Goal: Transaction & Acquisition: Purchase product/service

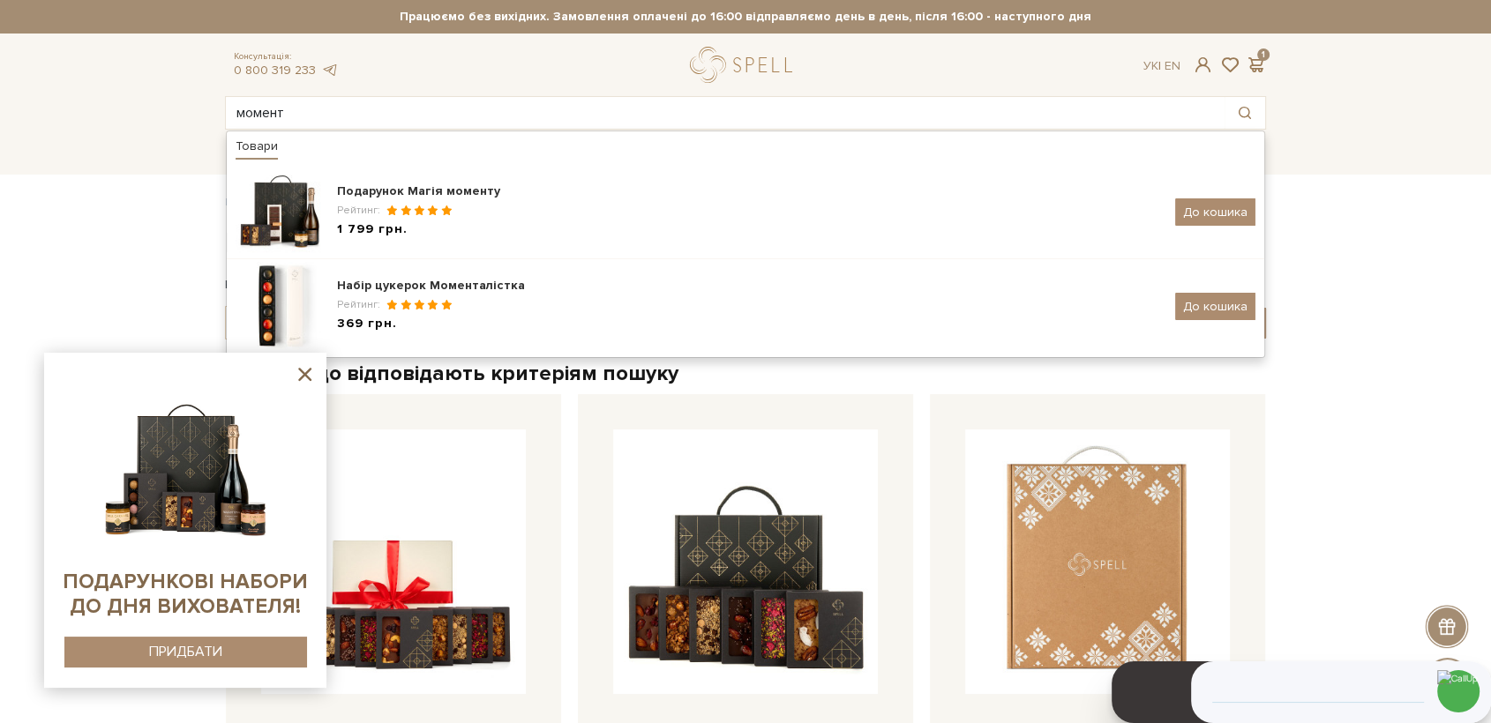
drag, startPoint x: 306, startPoint y: 113, endPoint x: 146, endPoint y: 124, distance: 160.0
click at [146, 124] on header "Сет Цукерок "Київський торт" та Безкоштовна доставка Новою Поштою при замовленн…" at bounding box center [745, 65] width 1491 height 130
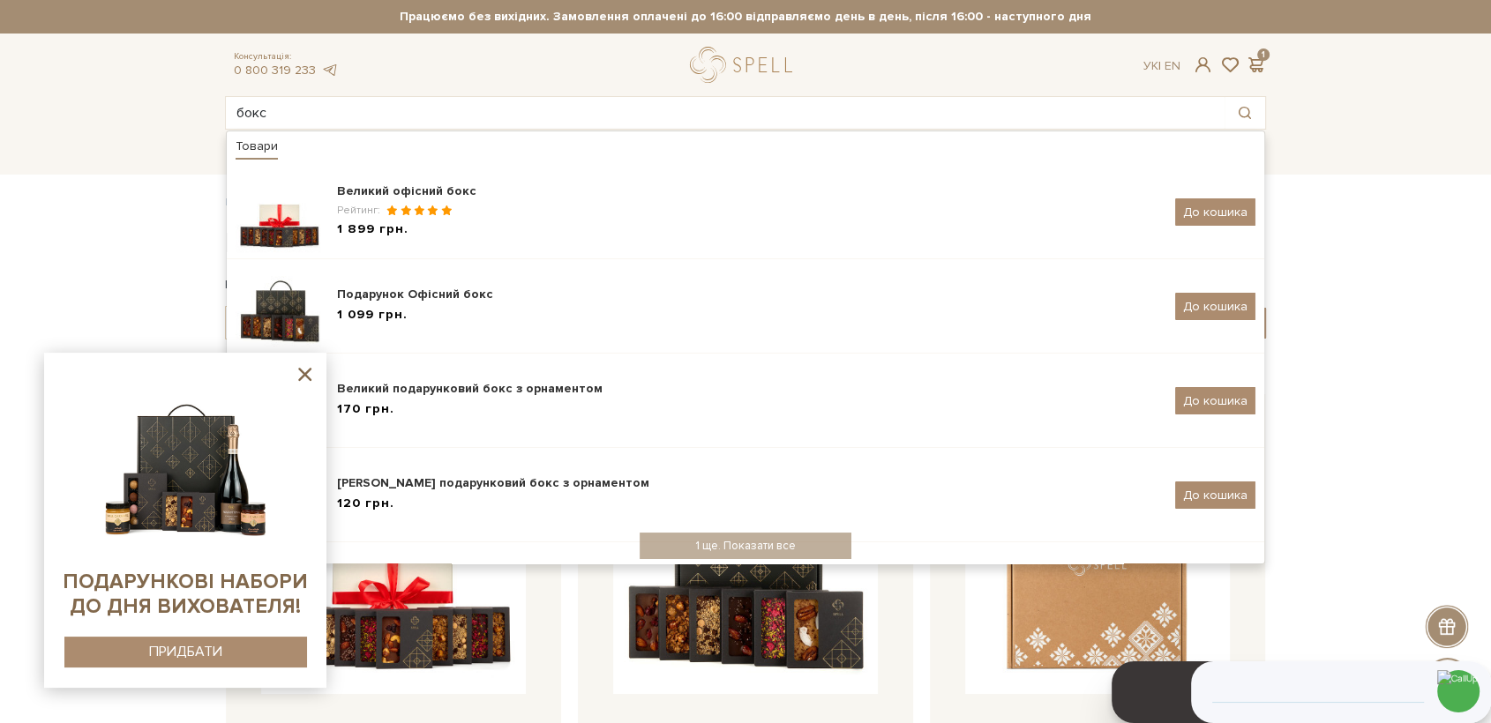
type input "бокс"
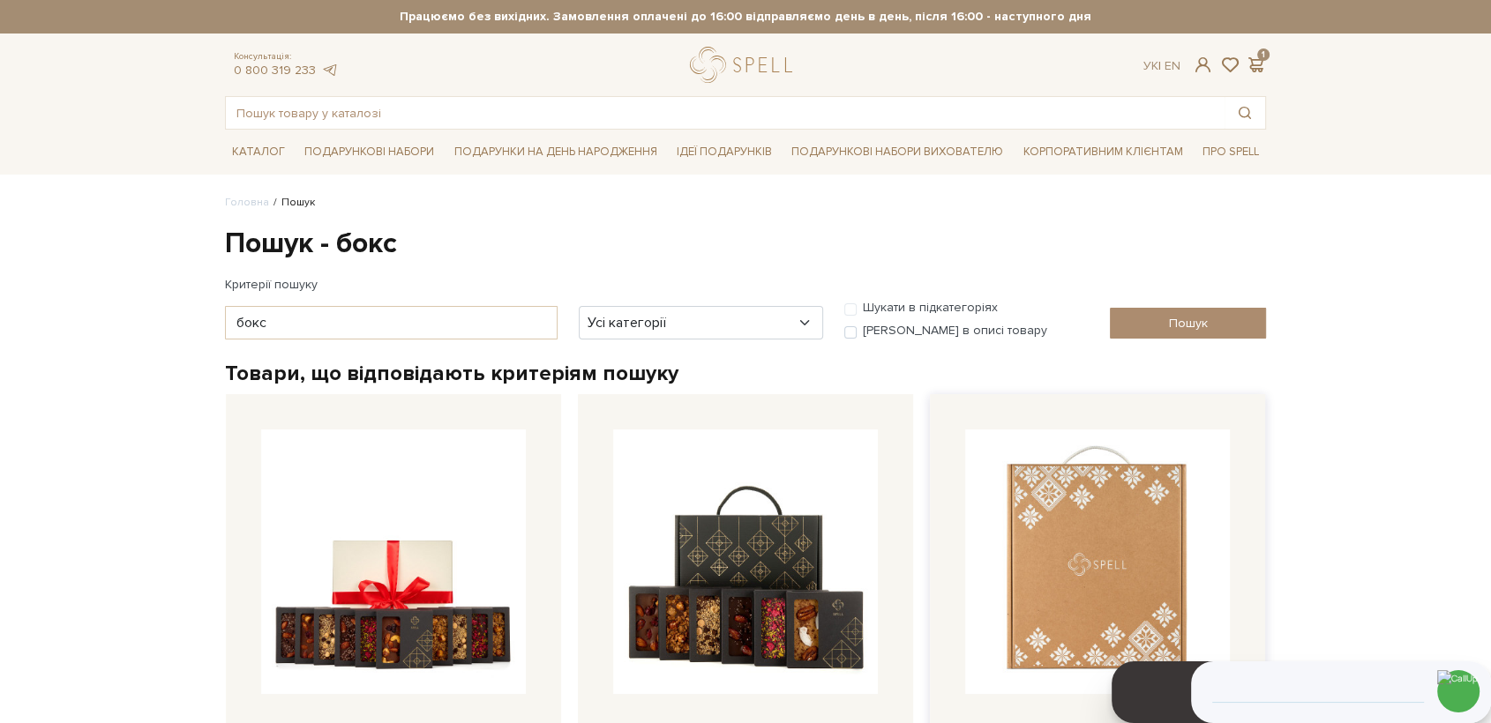
click at [1041, 569] on img at bounding box center [1097, 562] width 265 height 265
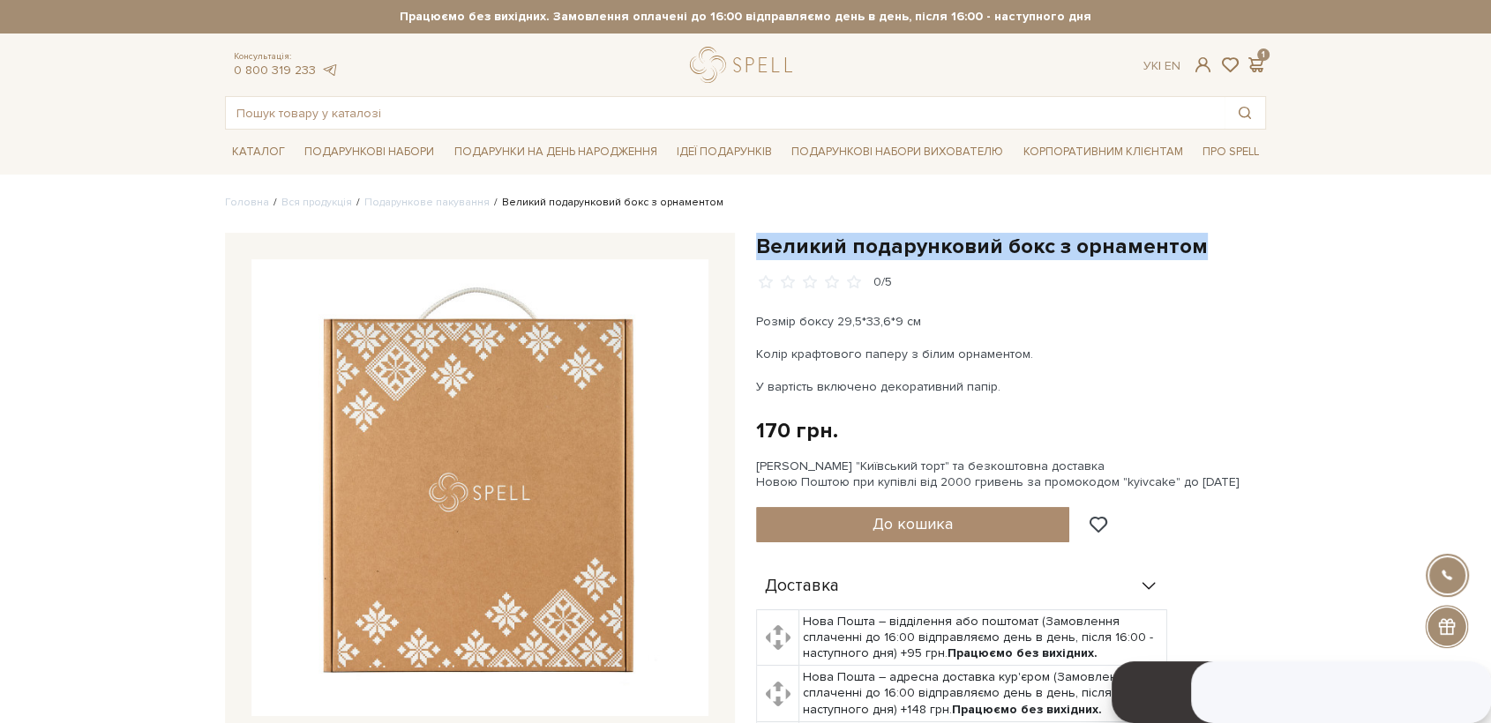
drag, startPoint x: 757, startPoint y: 244, endPoint x: 1198, endPoint y: 247, distance: 441.1
click at [1198, 247] on h1 "Великий подарунковий бокс з орнаментом" at bounding box center [1011, 246] width 510 height 27
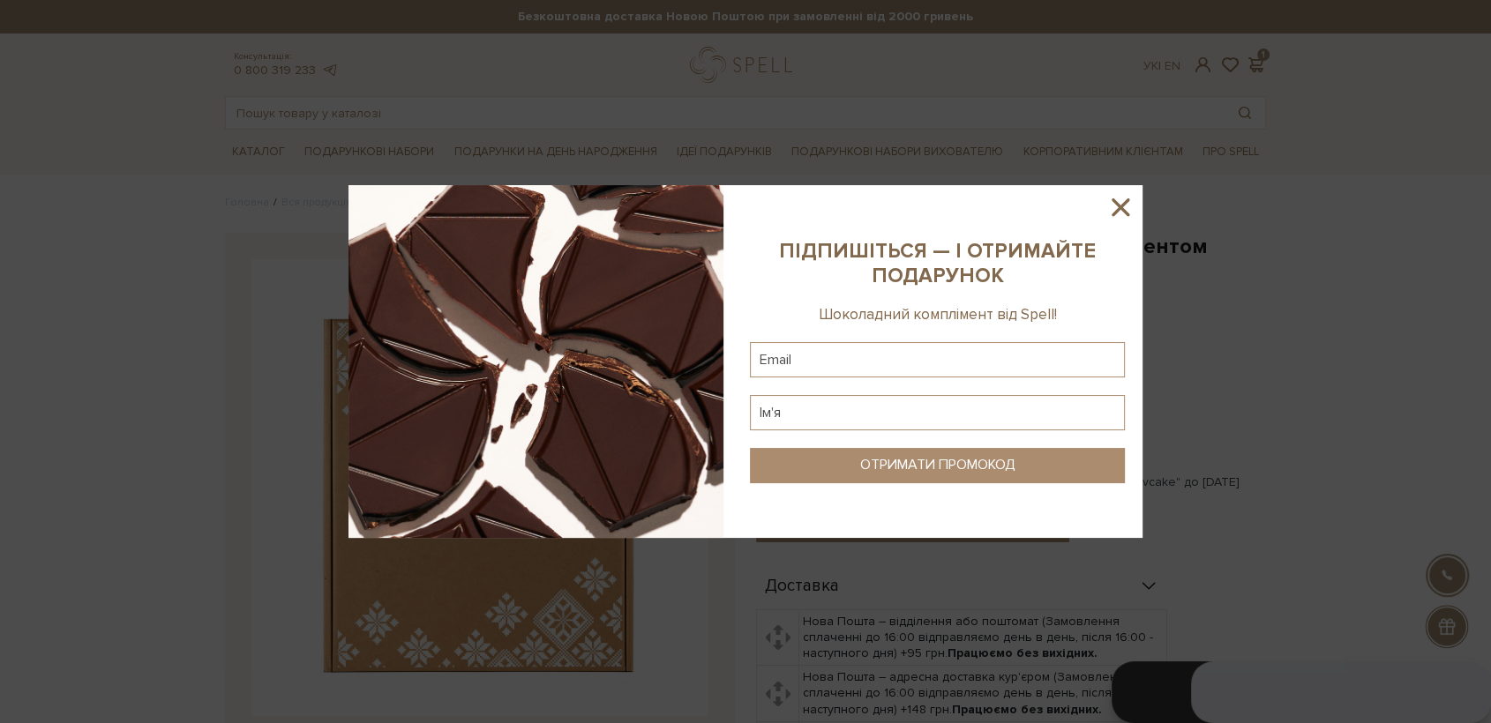
drag, startPoint x: 1278, startPoint y: 327, endPoint x: 1190, endPoint y: 308, distance: 90.3
click at [1264, 326] on div at bounding box center [745, 361] width 1491 height 723
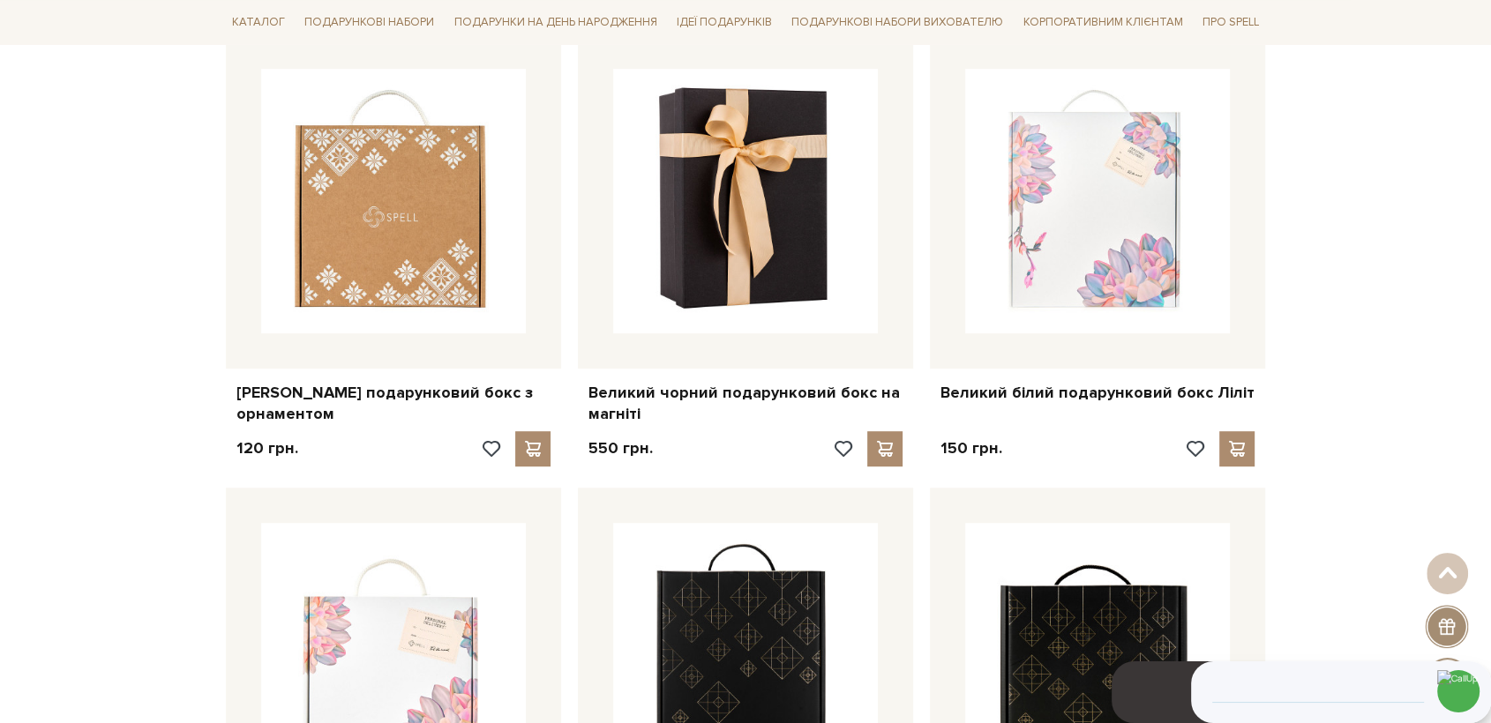
scroll to position [783, 0]
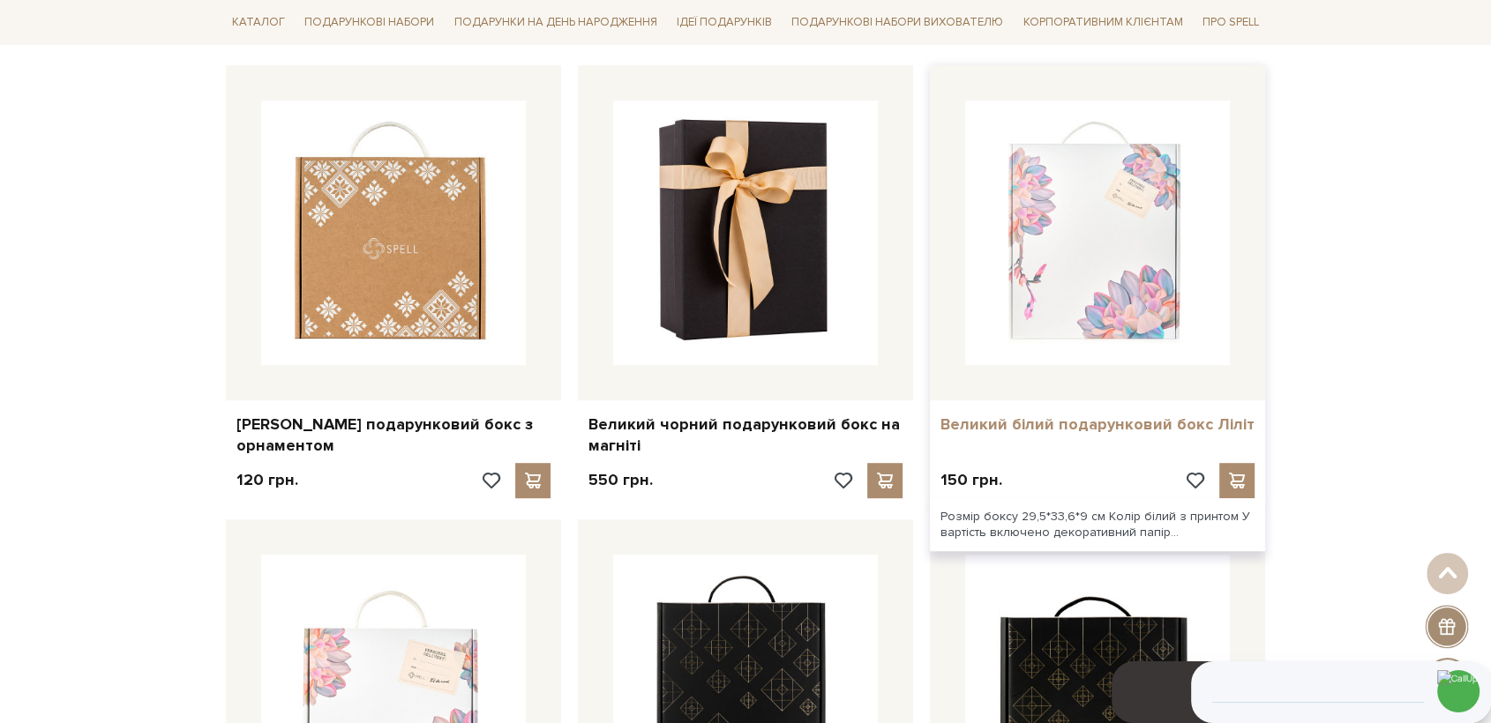
click at [1072, 420] on link "Великий білий подарунковий бокс Ліліт" at bounding box center [1097, 425] width 314 height 20
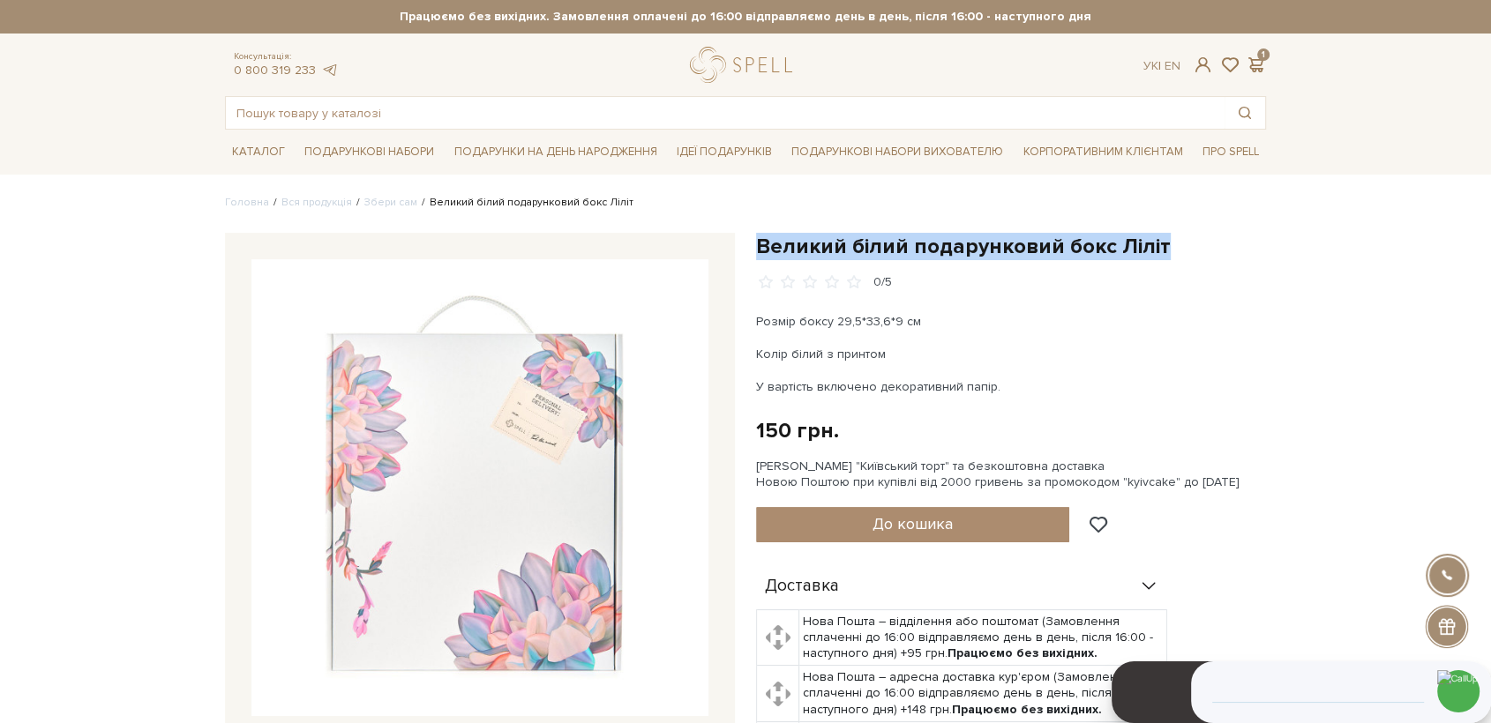
drag, startPoint x: 759, startPoint y: 243, endPoint x: 1165, endPoint y: 241, distance: 406.7
click at [1165, 241] on h1 "Великий білий подарунковий бокс Ліліт" at bounding box center [1011, 246] width 510 height 27
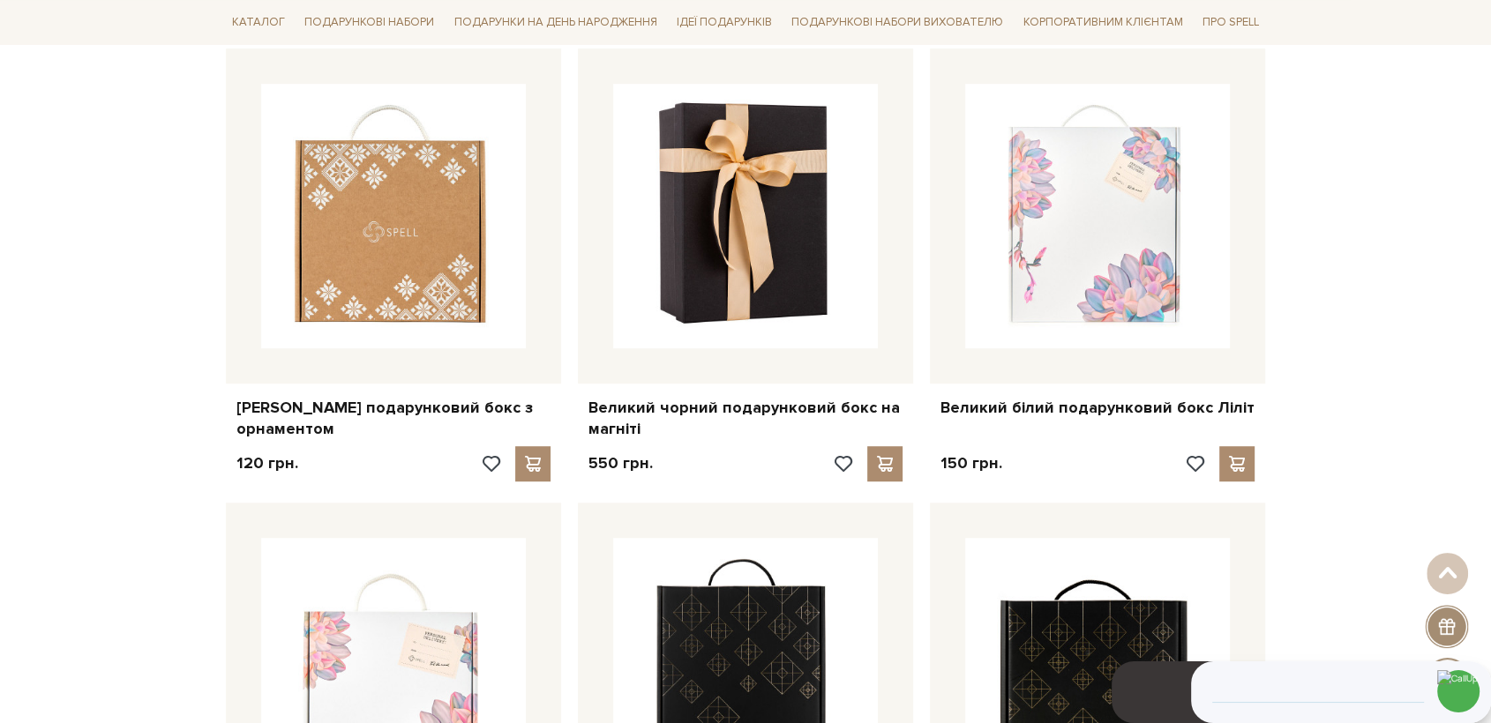
scroll to position [783, 0]
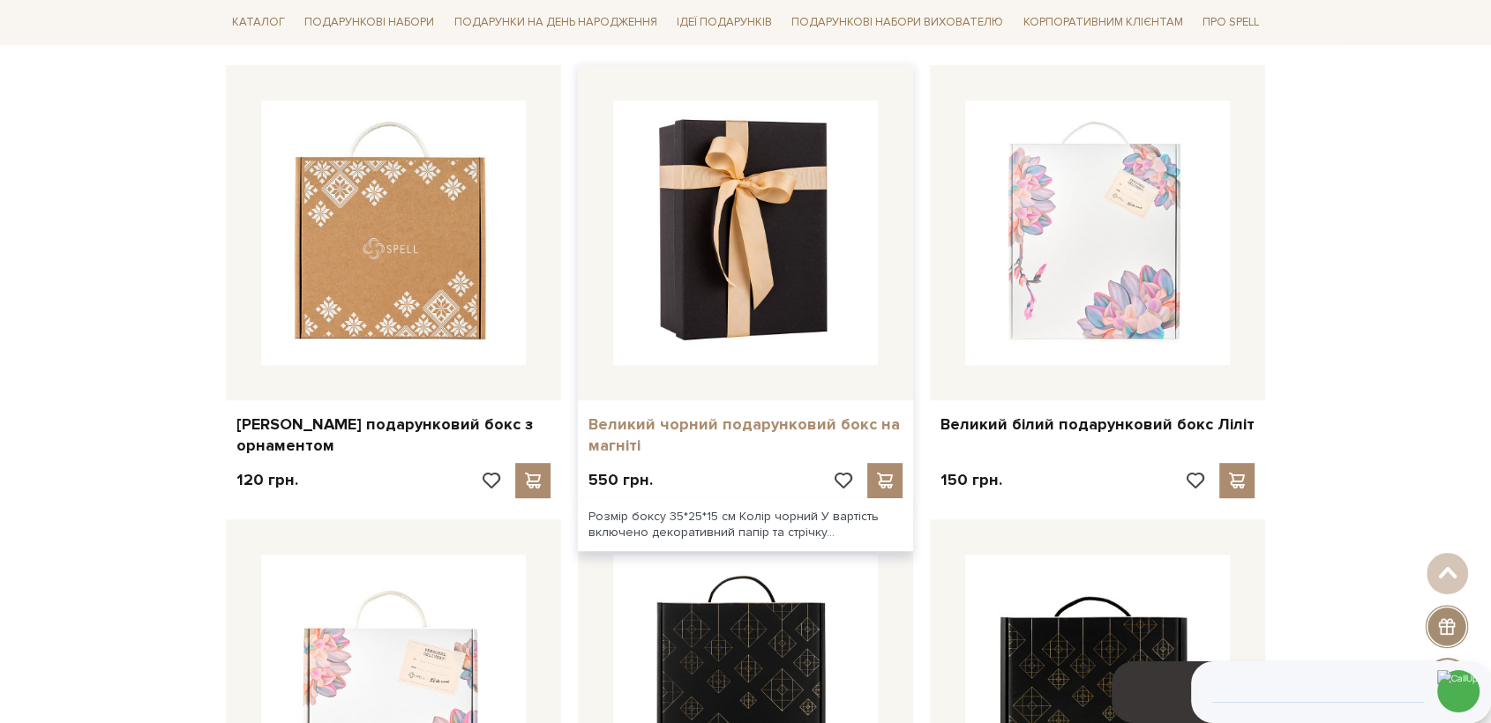
click at [843, 424] on link "Великий чорний подарунковий бокс на магніті" at bounding box center [745, 435] width 314 height 41
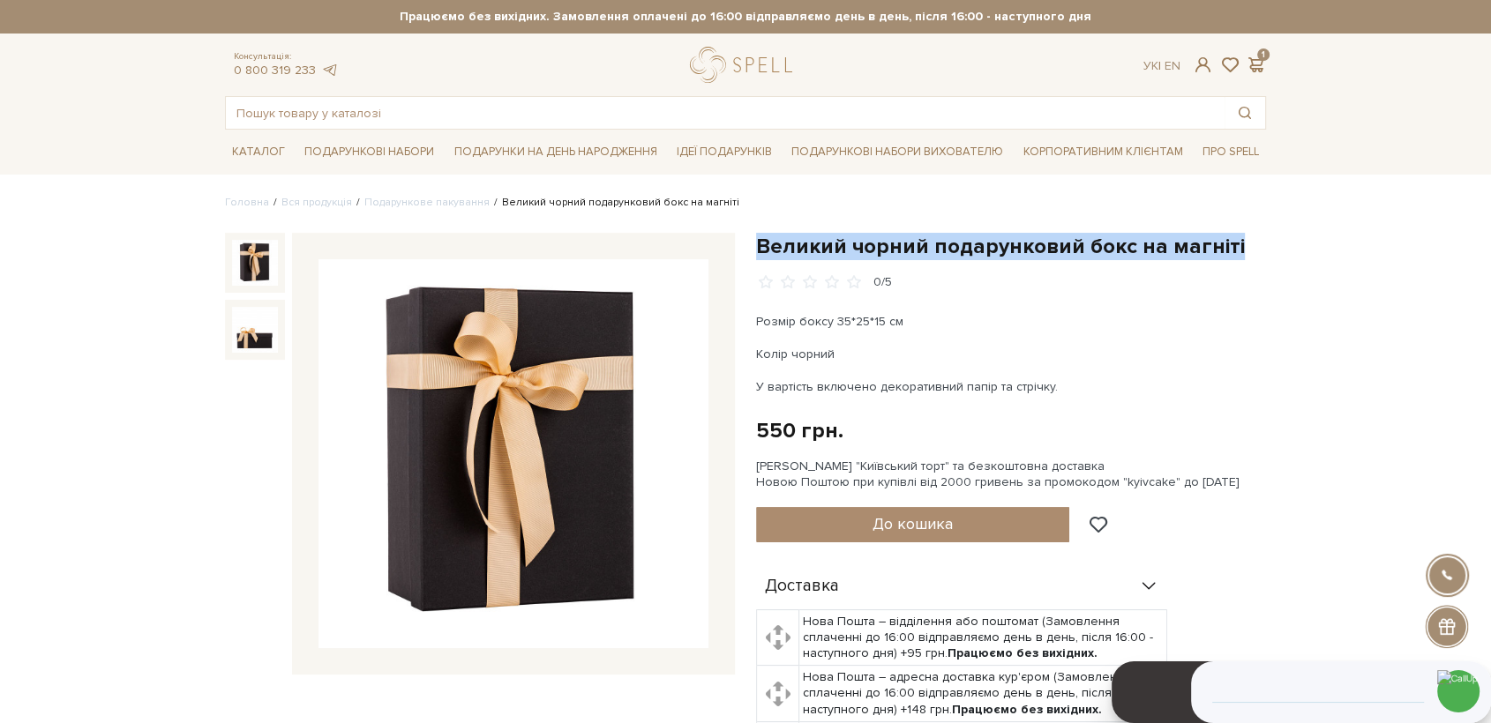
drag, startPoint x: 757, startPoint y: 236, endPoint x: 1229, endPoint y: 245, distance: 472.1
click at [1229, 245] on h1 "Великий чорний подарунковий бокс на магніті" at bounding box center [1011, 246] width 510 height 27
copy h1 "Великий чорний подарунковий бокс на магніті"
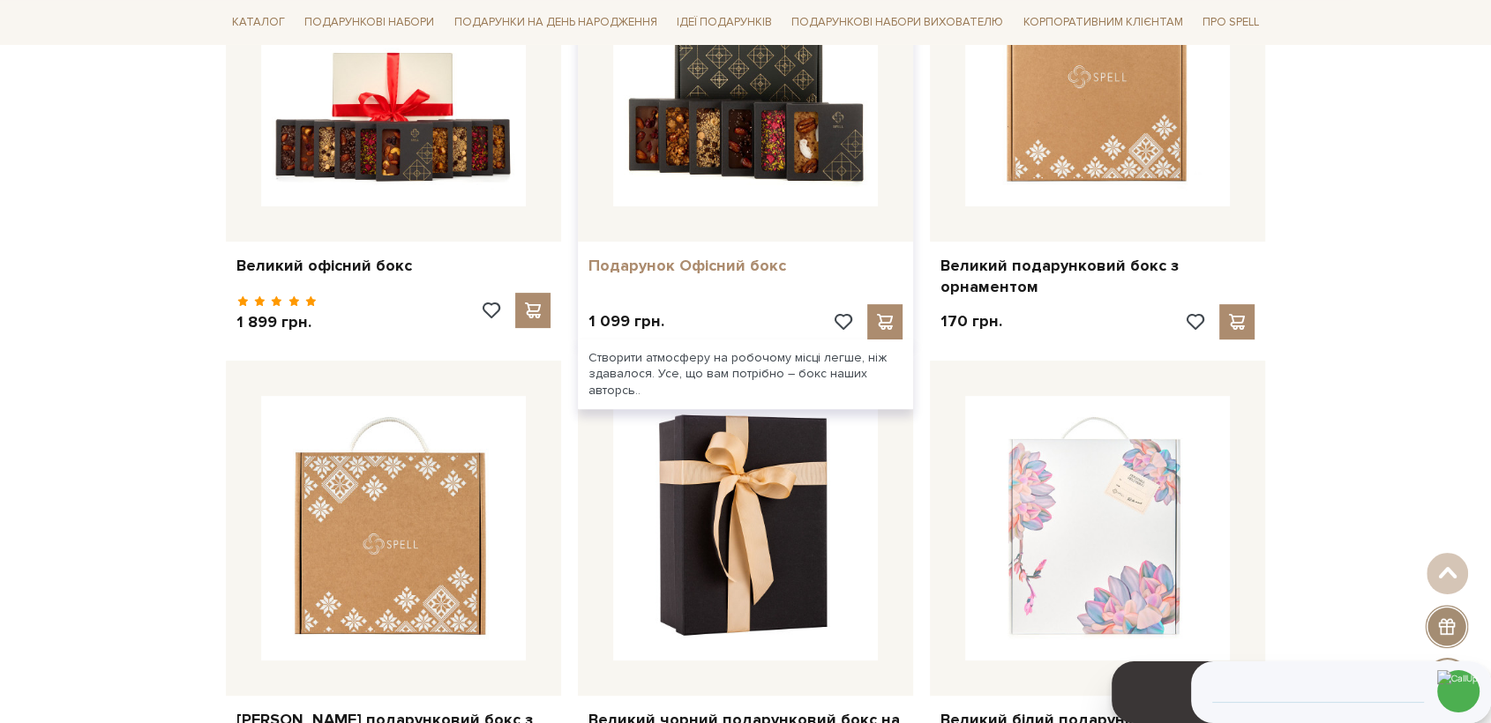
scroll to position [196, 0]
